Goal: Register for event/course

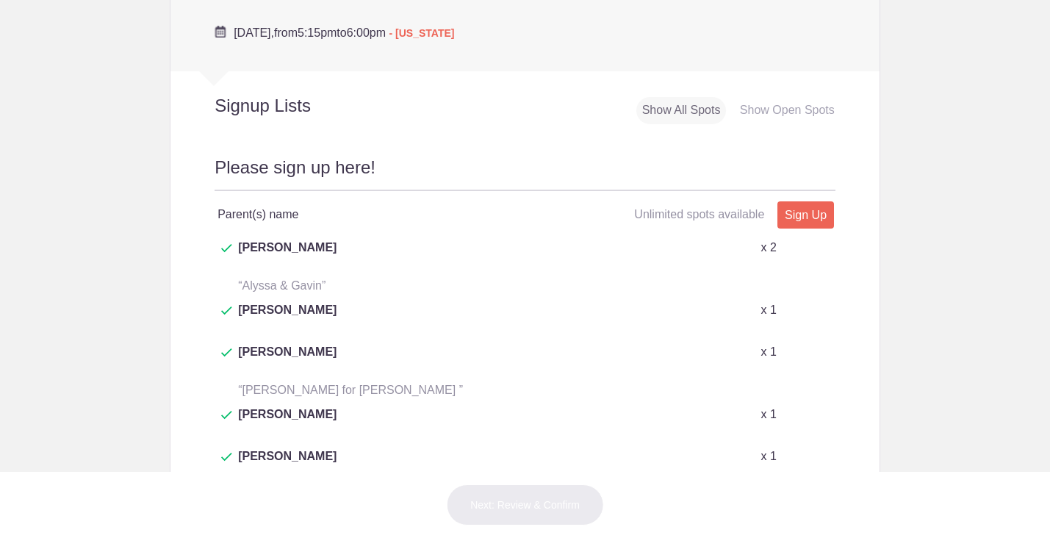
scroll to position [565, 0]
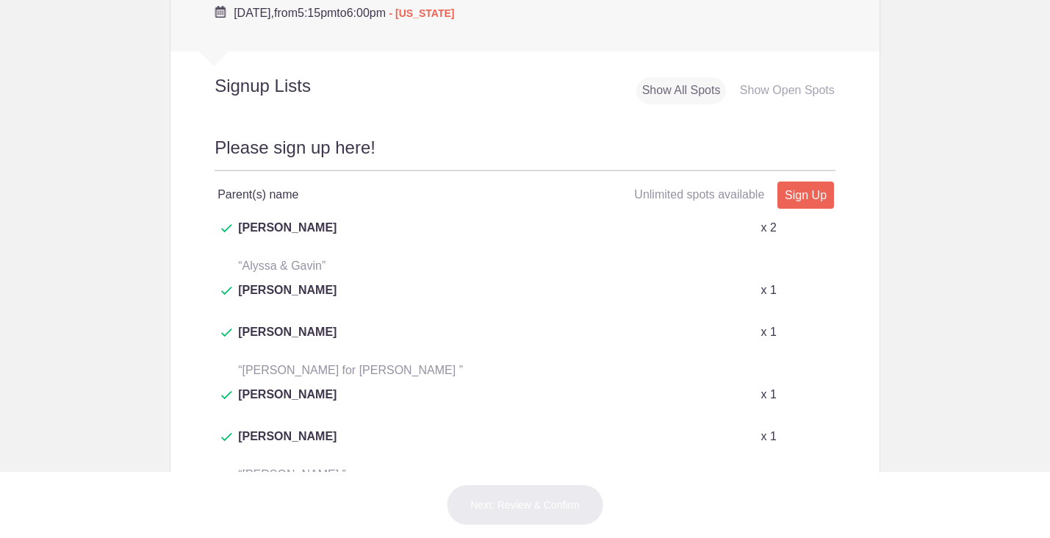
click at [797, 212] on div "Parent(s) name Unlimited spots available Unlimited spots available Sign Up x" at bounding box center [525, 195] width 621 height 48
click at [811, 188] on link "Sign Up" at bounding box center [806, 195] width 57 height 27
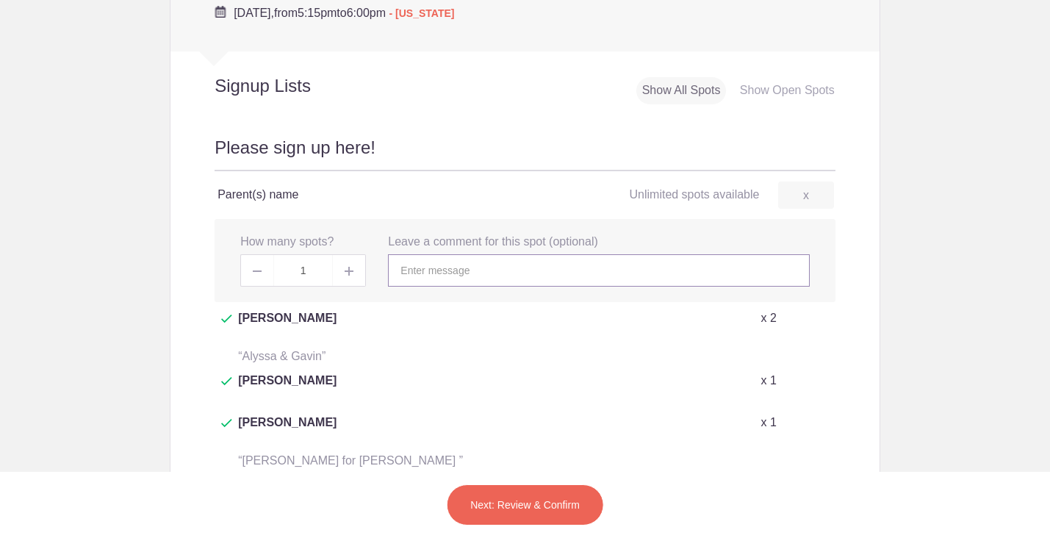
click at [553, 270] on input "text" at bounding box center [598, 270] width 421 height 32
click at [355, 277] on span at bounding box center [349, 270] width 33 height 32
type input "2"
click at [435, 269] on input "text" at bounding box center [598, 270] width 421 height 32
type input "J"
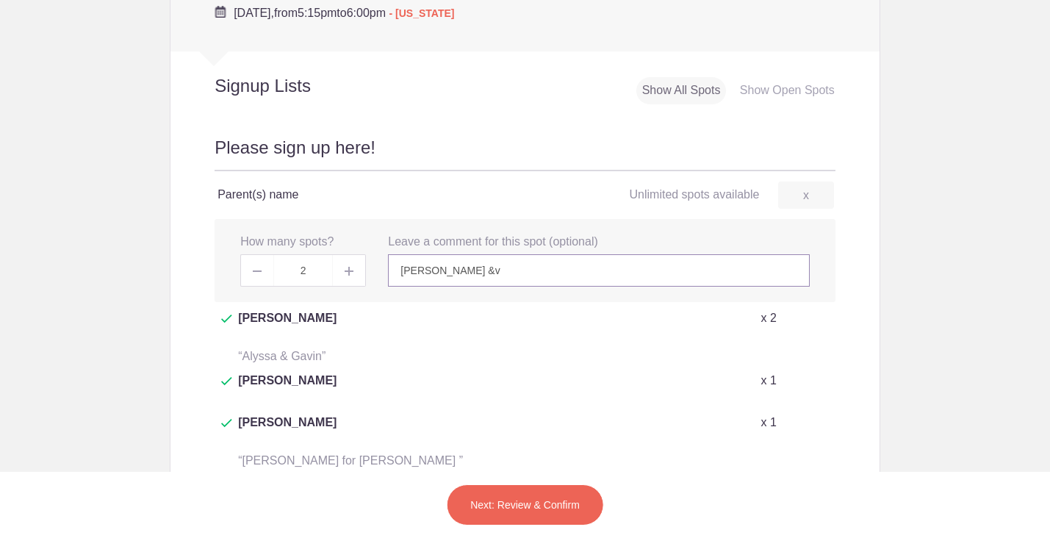
type input "[PERSON_NAME] &v"
